Goal: Task Accomplishment & Management: Use online tool/utility

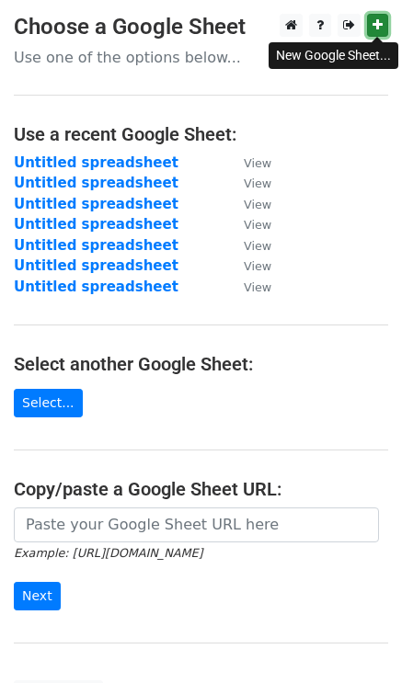
click at [377, 20] on icon at bounding box center [378, 24] width 10 height 13
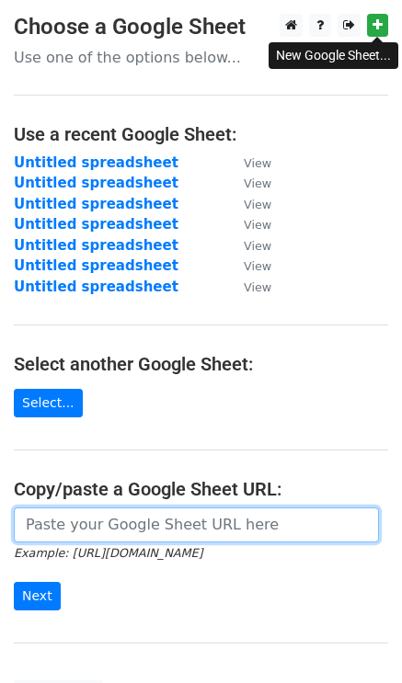
click at [86, 523] on input "url" at bounding box center [196, 525] width 365 height 35
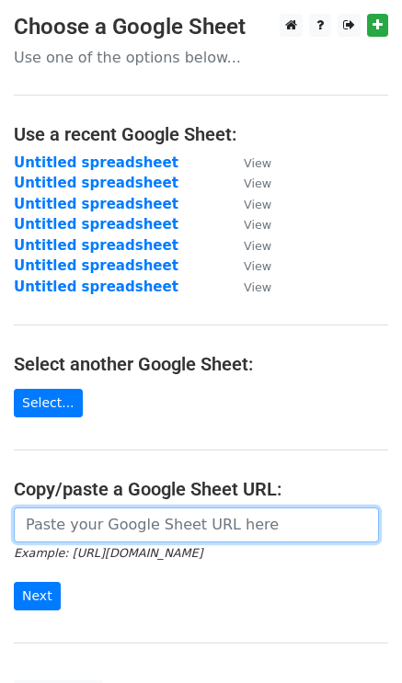
paste input "[URL][DOMAIN_NAME]"
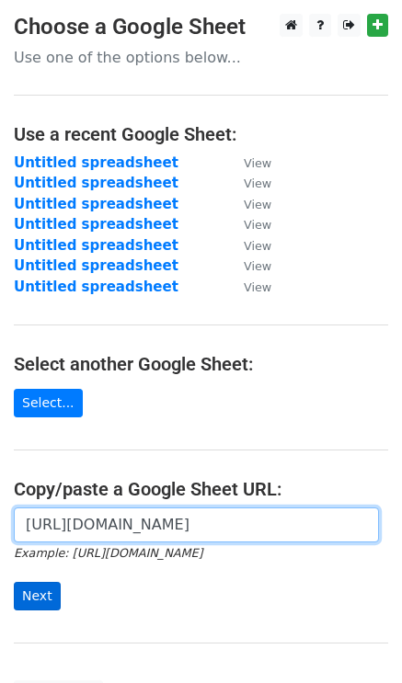
type input "[URL][DOMAIN_NAME]"
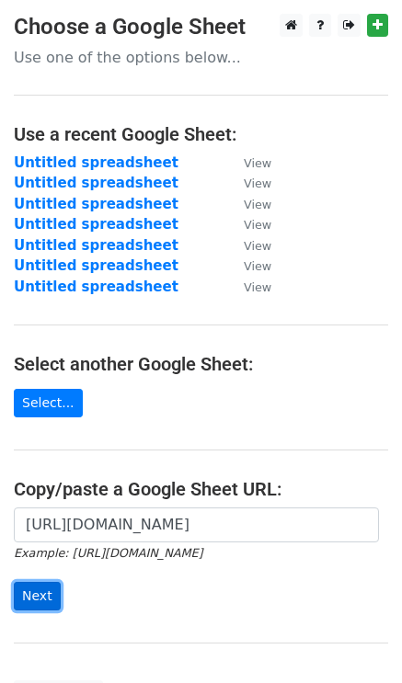
click at [33, 601] on input "Next" at bounding box center [37, 596] width 47 height 29
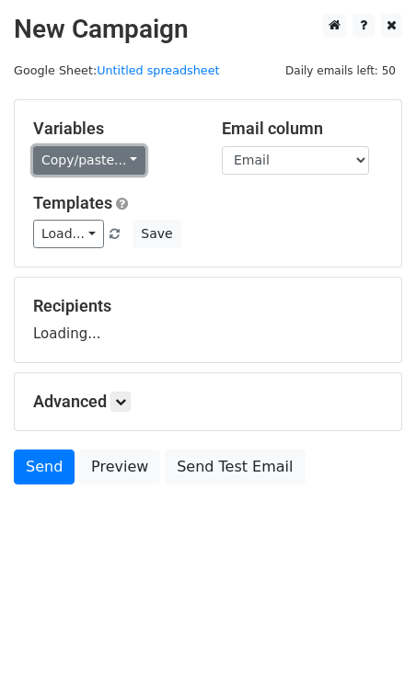
click at [96, 159] on link "Copy/paste..." at bounding box center [89, 160] width 112 height 29
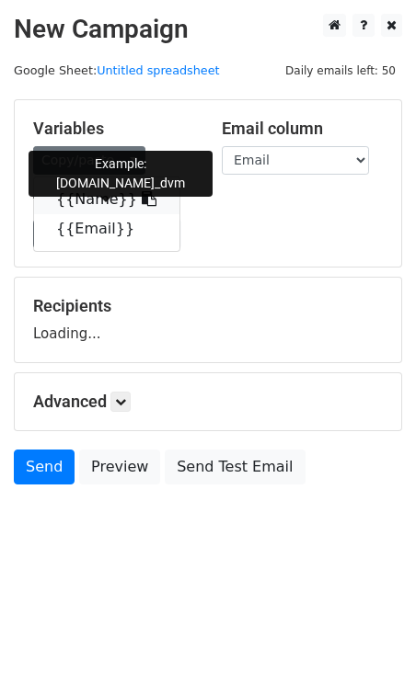
click at [98, 201] on link "{{Name}}" at bounding box center [106, 199] width 145 height 29
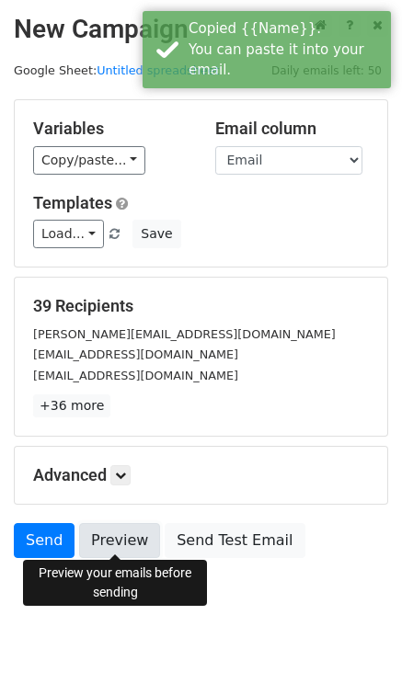
click at [111, 534] on link "Preview" at bounding box center [119, 540] width 81 height 35
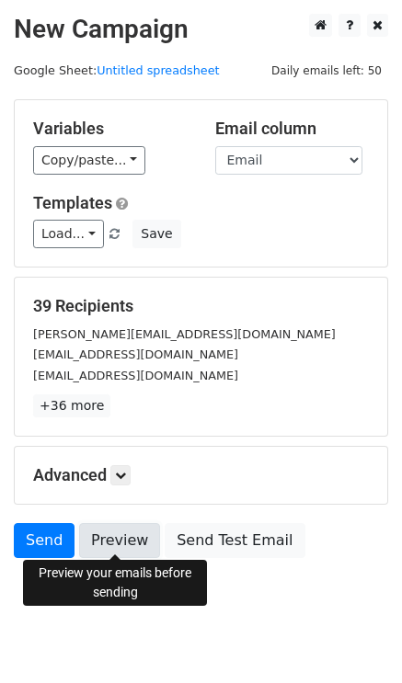
click at [118, 536] on link "Preview" at bounding box center [119, 540] width 81 height 35
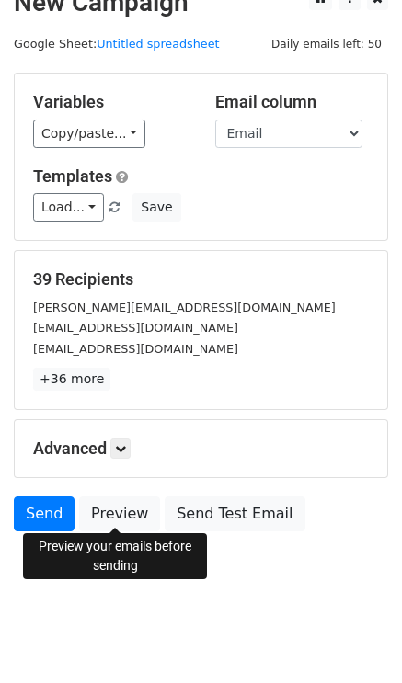
click at [250, 452] on h5 "Advanced" at bounding box center [201, 449] width 336 height 20
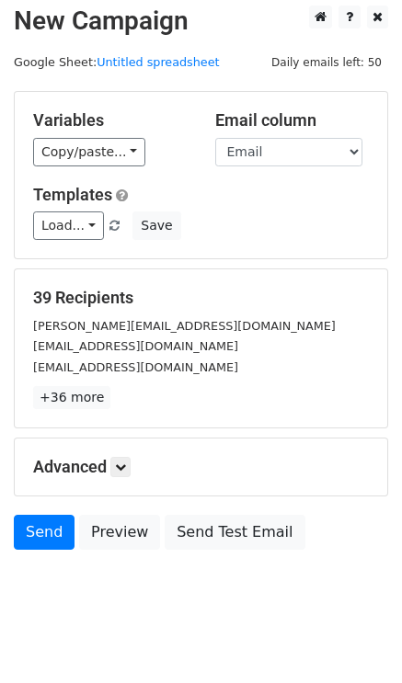
scroll to position [0, 0]
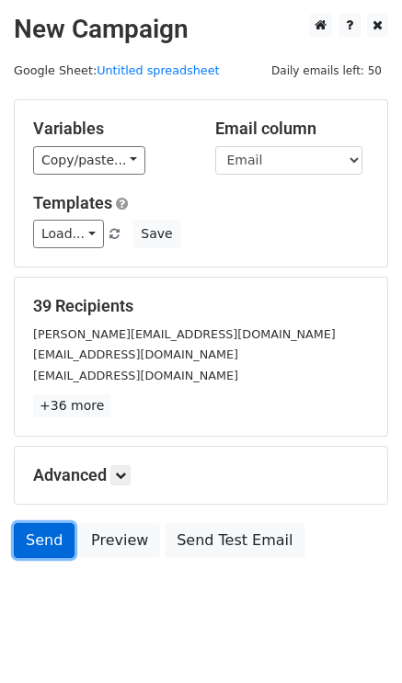
click at [38, 540] on link "Send" at bounding box center [44, 540] width 61 height 35
